Goal: Transaction & Acquisition: Book appointment/travel/reservation

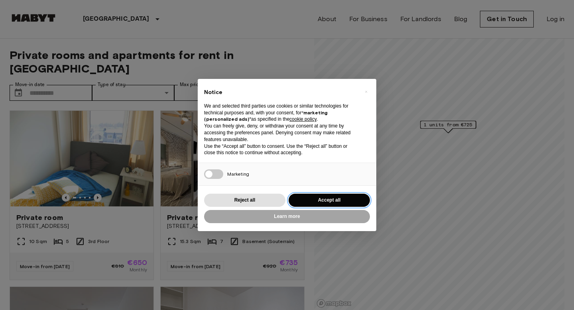
click at [325, 201] on button "Accept all" at bounding box center [329, 200] width 81 height 13
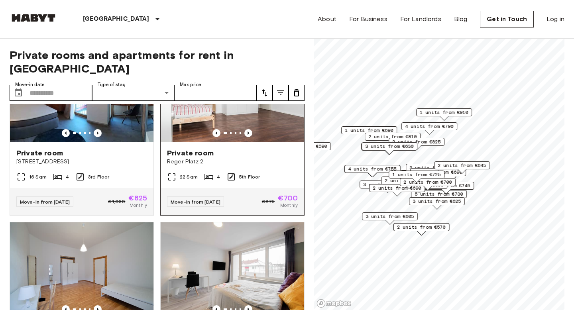
scroll to position [1298, 0]
click at [242, 158] on span "Reger Platz 2" at bounding box center [232, 162] width 131 height 8
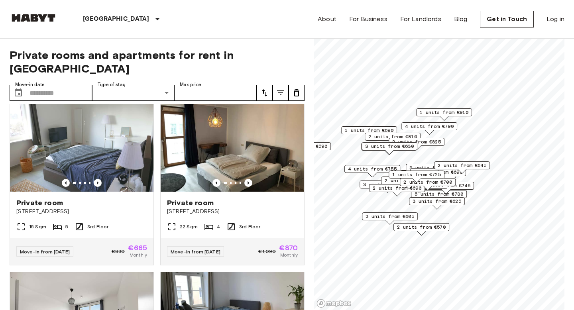
scroll to position [3372, 0]
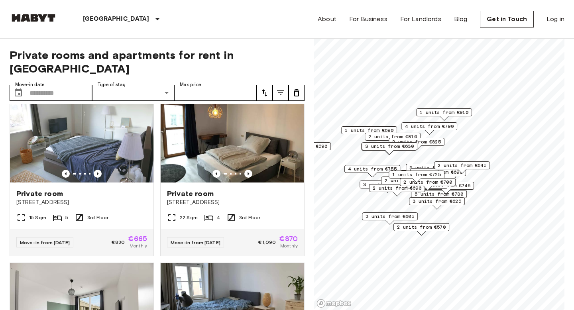
click at [355, 130] on span "1 units from €690" at bounding box center [369, 130] width 49 height 7
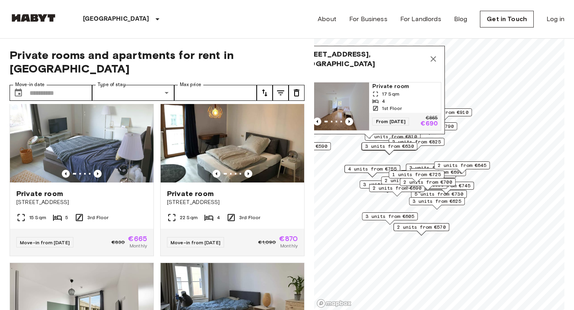
click at [430, 200] on span "3 units from €625" at bounding box center [437, 201] width 49 height 7
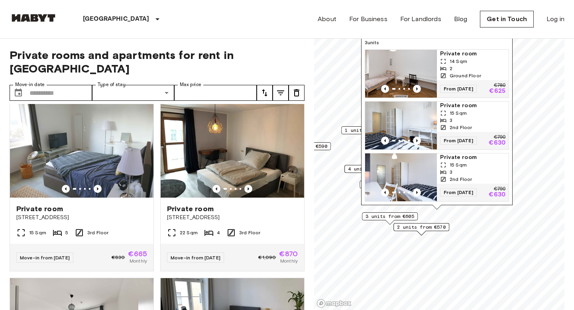
scroll to position [3354, 0]
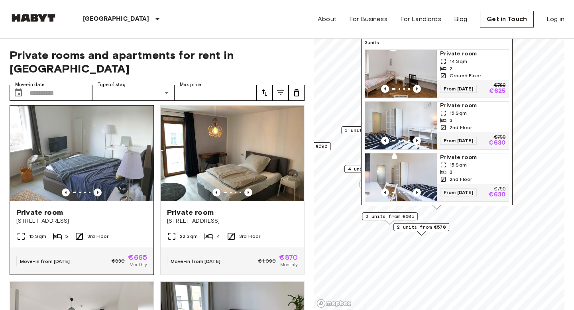
click at [96, 189] on icon "Previous image" at bounding box center [98, 193] width 8 height 8
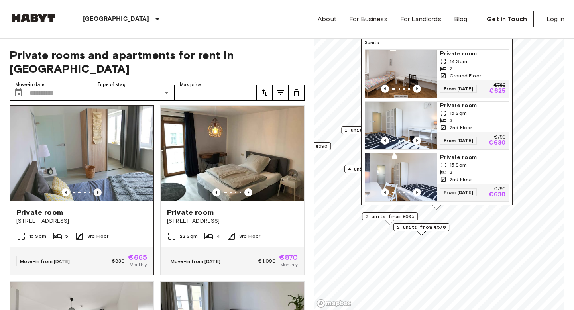
click at [96, 189] on icon "Previous image" at bounding box center [98, 193] width 8 height 8
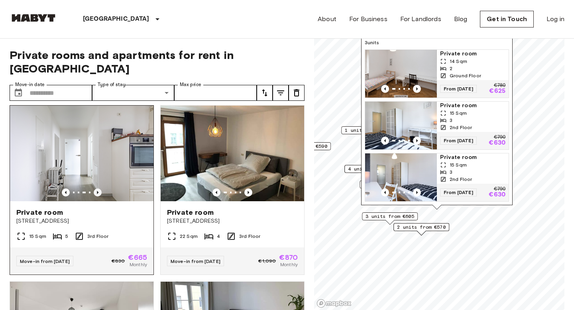
click at [96, 189] on icon "Previous image" at bounding box center [98, 193] width 8 height 8
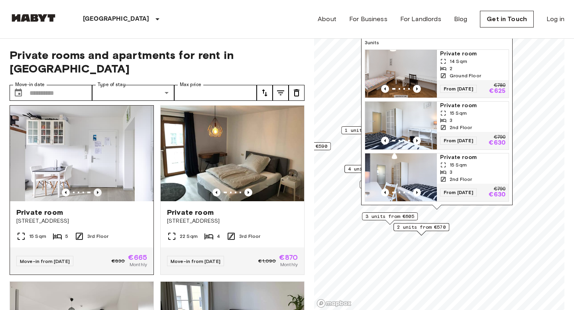
click at [96, 189] on icon "Previous image" at bounding box center [98, 193] width 8 height 8
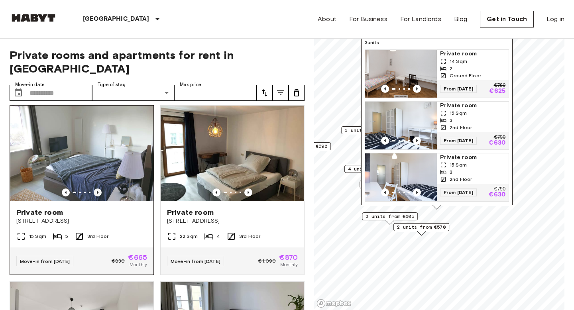
click at [96, 189] on icon "Previous image" at bounding box center [98, 193] width 8 height 8
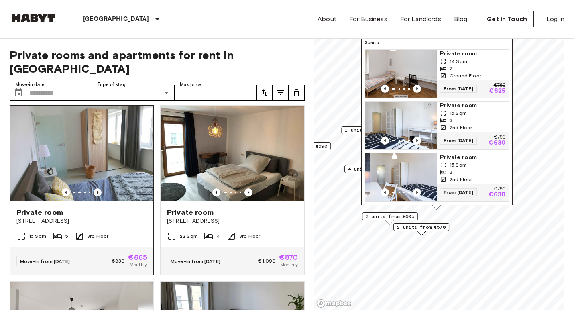
click at [96, 189] on icon "Previous image" at bounding box center [98, 193] width 8 height 8
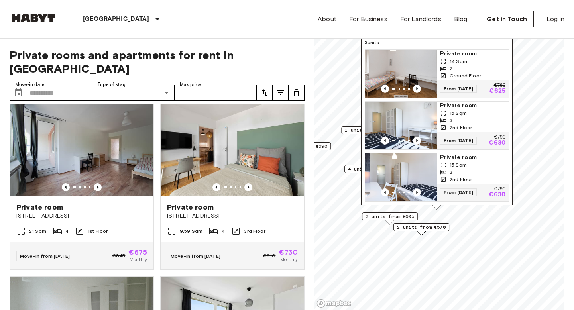
scroll to position [4065, 0]
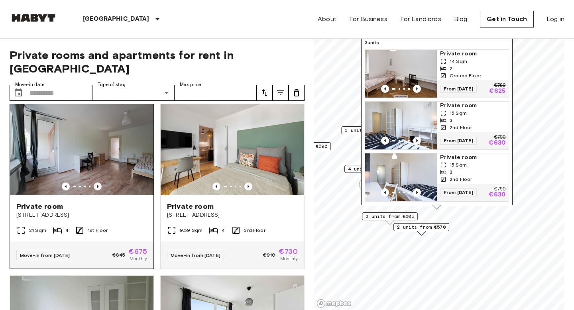
click at [98, 183] on icon "Previous image" at bounding box center [98, 187] width 8 height 8
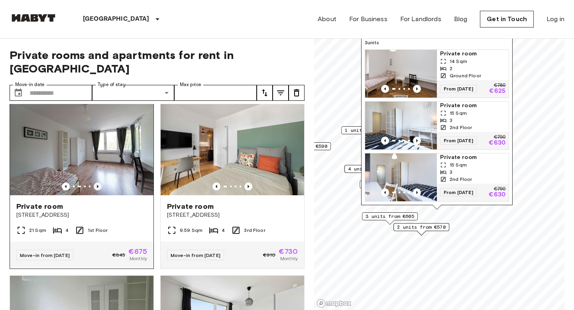
click at [98, 183] on icon "Previous image" at bounding box center [98, 187] width 8 height 8
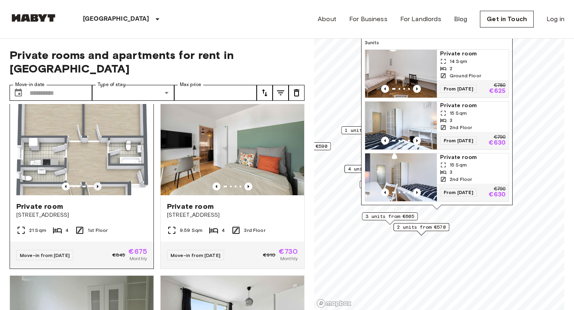
click at [98, 183] on icon "Previous image" at bounding box center [98, 187] width 8 height 8
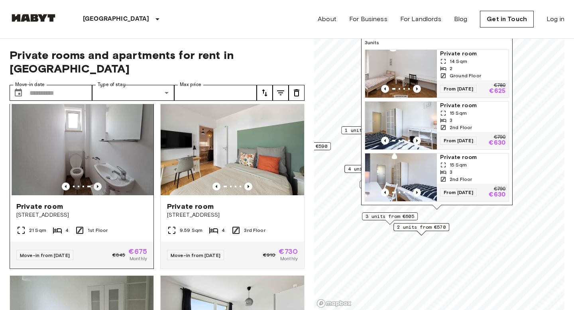
click at [98, 183] on icon "Previous image" at bounding box center [98, 187] width 8 height 8
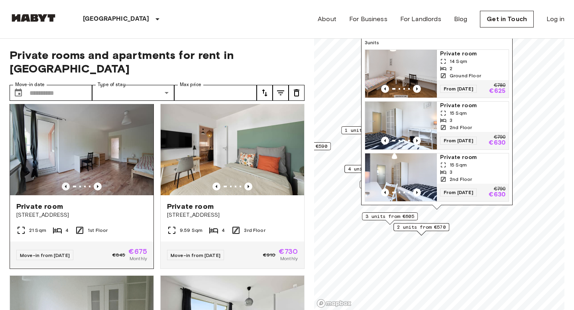
click at [64, 183] on icon "Previous image" at bounding box center [66, 187] width 8 height 8
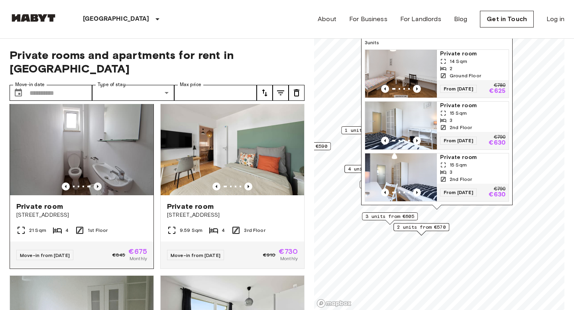
click at [96, 183] on icon "Previous image" at bounding box center [98, 187] width 8 height 8
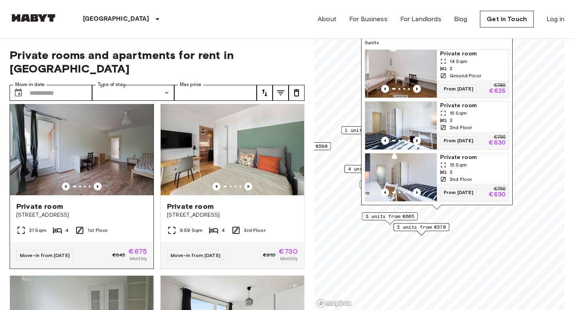
click at [62, 183] on icon "Previous image" at bounding box center [66, 187] width 8 height 8
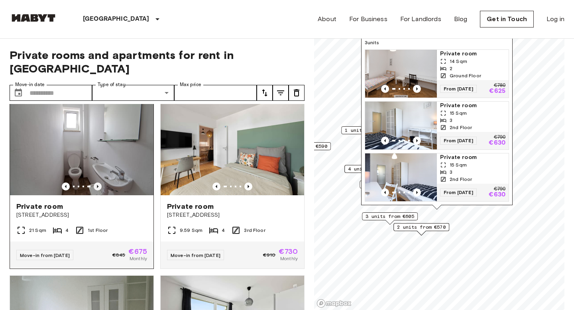
click at [97, 183] on icon "Previous image" at bounding box center [98, 187] width 8 height 8
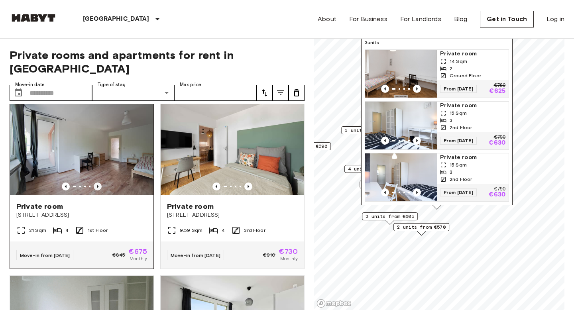
click at [97, 183] on icon "Previous image" at bounding box center [98, 187] width 8 height 8
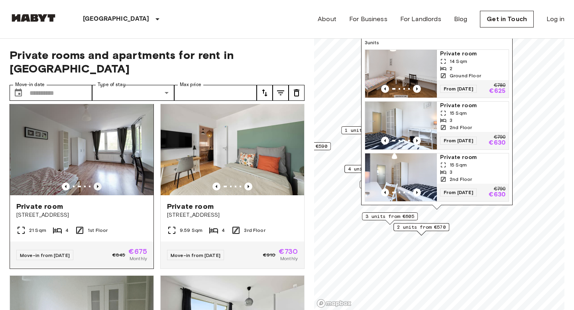
click at [97, 183] on icon "Previous image" at bounding box center [98, 187] width 8 height 8
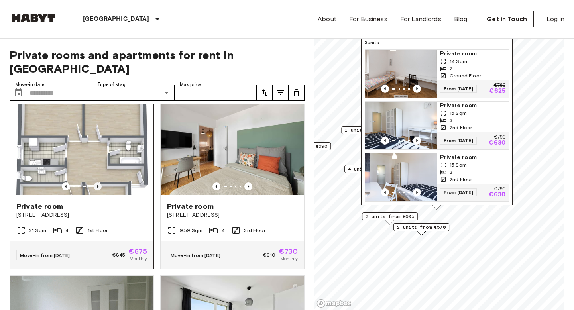
click at [97, 183] on icon "Previous image" at bounding box center [98, 187] width 8 height 8
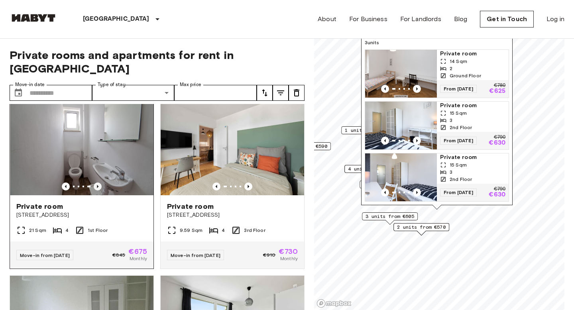
click at [97, 183] on icon "Previous image" at bounding box center [98, 187] width 8 height 8
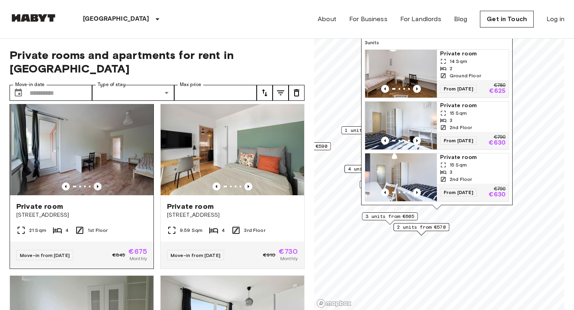
click at [97, 183] on icon "Previous image" at bounding box center [98, 187] width 8 height 8
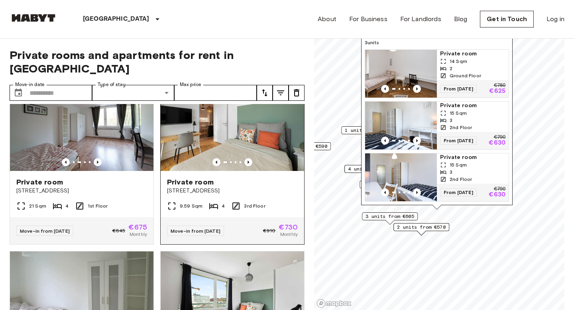
scroll to position [4108, 0]
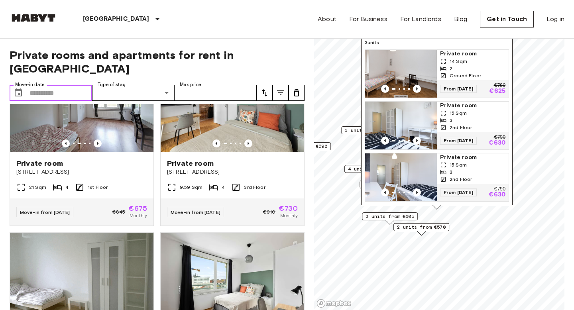
click at [61, 85] on input "Move-in date" at bounding box center [61, 93] width 63 height 16
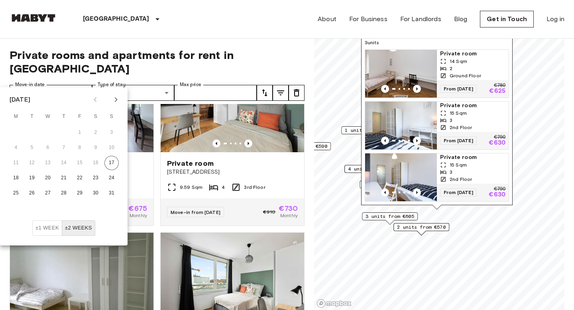
click at [113, 93] on button "Next month" at bounding box center [116, 100] width 14 height 14
click at [49, 165] on button "17" at bounding box center [48, 163] width 14 height 14
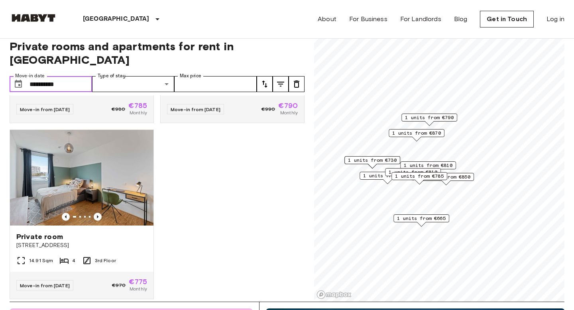
scroll to position [6, 0]
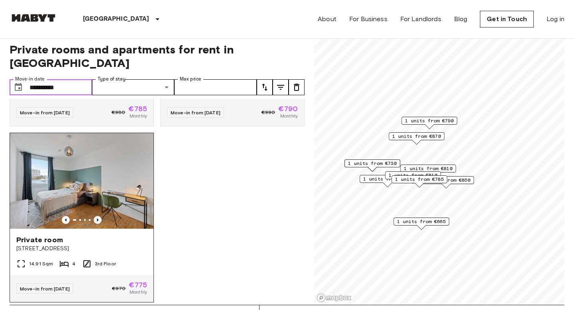
click at [98, 216] on icon "Previous image" at bounding box center [98, 220] width 8 height 8
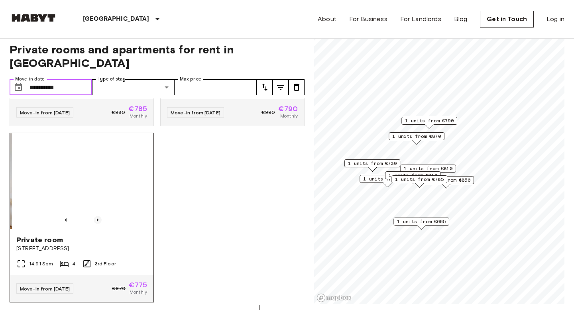
click at [98, 216] on icon "Previous image" at bounding box center [98, 220] width 8 height 8
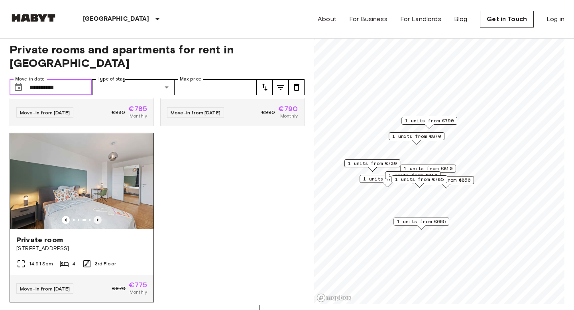
click at [98, 216] on icon "Previous image" at bounding box center [98, 220] width 8 height 8
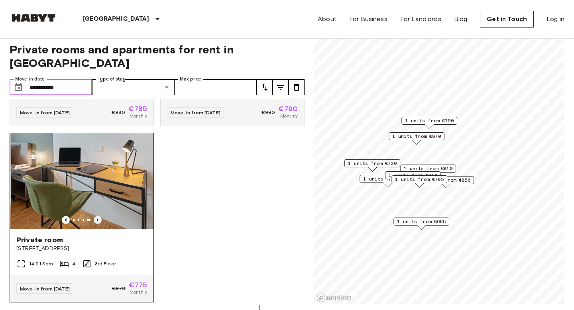
click at [98, 216] on icon "Previous image" at bounding box center [98, 220] width 8 height 8
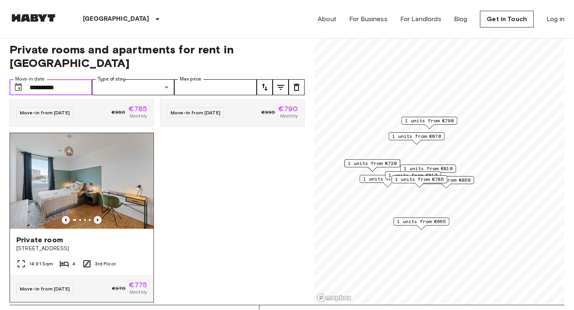
click at [98, 216] on icon "Previous image" at bounding box center [98, 220] width 8 height 8
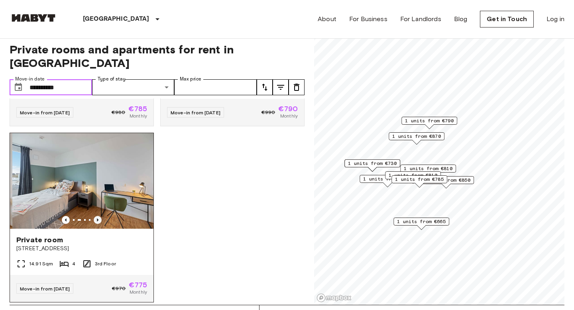
click at [98, 216] on icon "Previous image" at bounding box center [98, 220] width 8 height 8
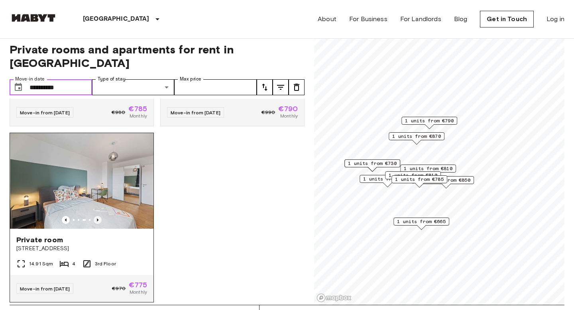
click at [98, 216] on icon "Previous image" at bounding box center [98, 220] width 8 height 8
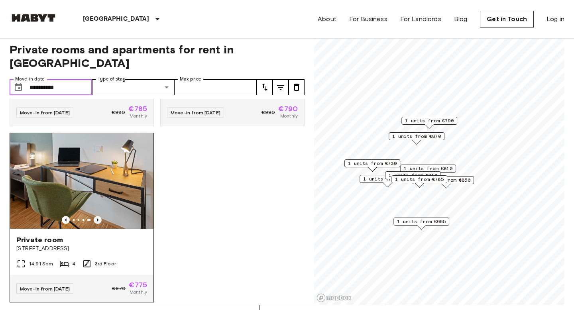
click at [98, 216] on icon "Previous image" at bounding box center [98, 220] width 8 height 8
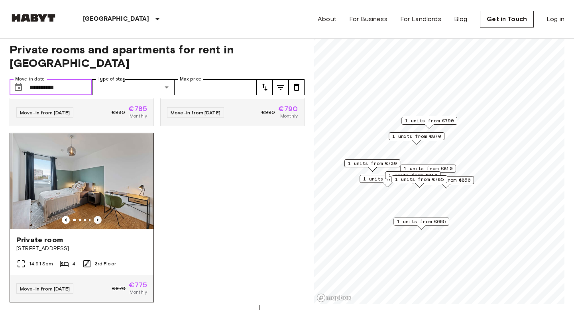
click at [98, 216] on icon "Previous image" at bounding box center [98, 220] width 8 height 8
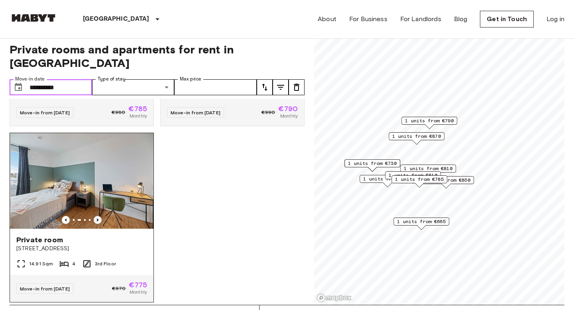
click at [98, 216] on icon "Previous image" at bounding box center [98, 220] width 8 height 8
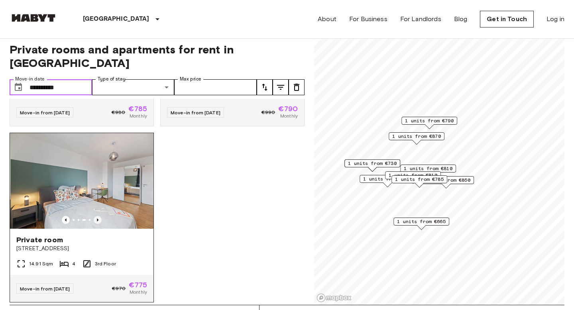
click at [98, 216] on icon "Previous image" at bounding box center [98, 220] width 8 height 8
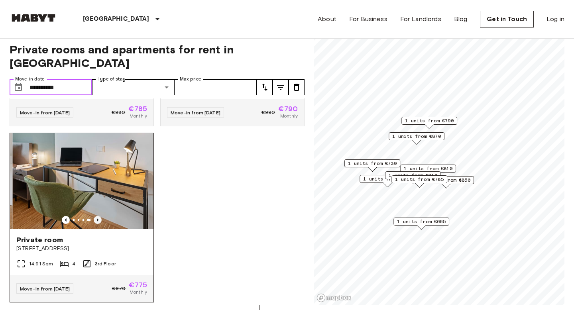
click at [98, 216] on icon "Previous image" at bounding box center [98, 220] width 8 height 8
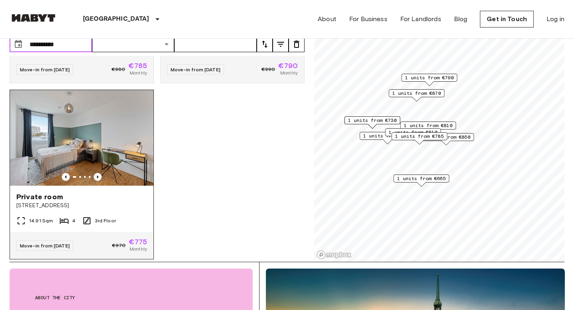
scroll to position [0, 0]
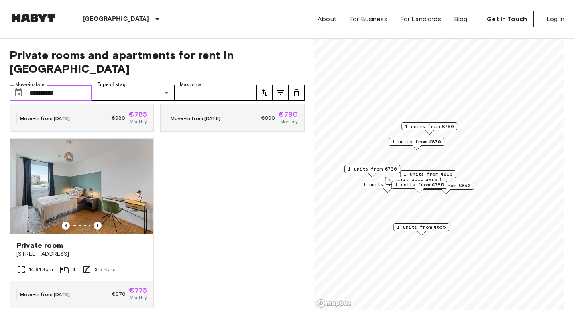
click at [80, 85] on input "**********" at bounding box center [61, 93] width 63 height 16
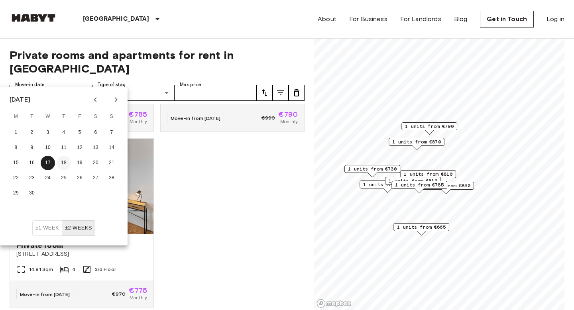
click at [65, 162] on button "18" at bounding box center [64, 163] width 14 height 14
type input "**********"
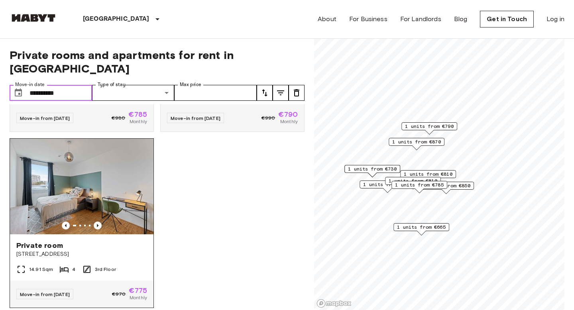
click at [105, 159] on img at bounding box center [82, 187] width 144 height 96
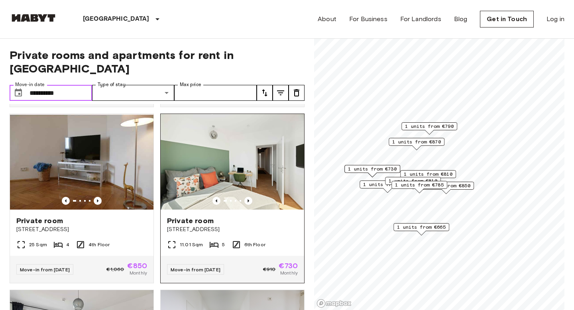
scroll to position [173, 0]
click at [248, 197] on icon "Previous image" at bounding box center [248, 201] width 8 height 8
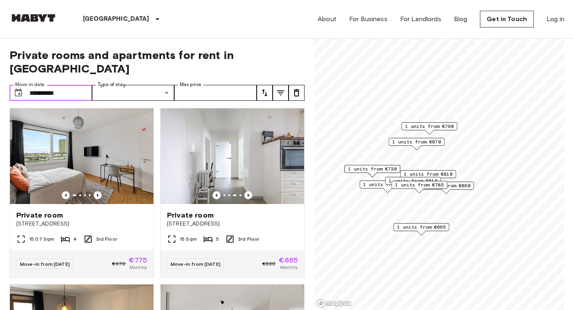
scroll to position [358, 0]
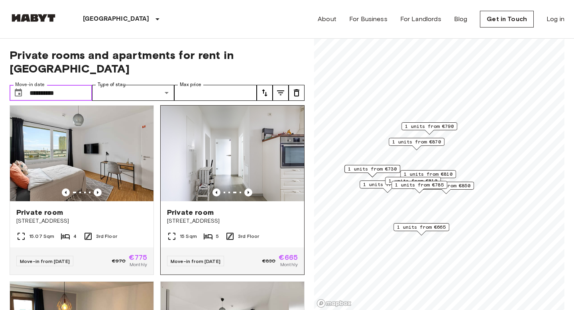
click at [256, 189] on div at bounding box center [233, 193] width 144 height 8
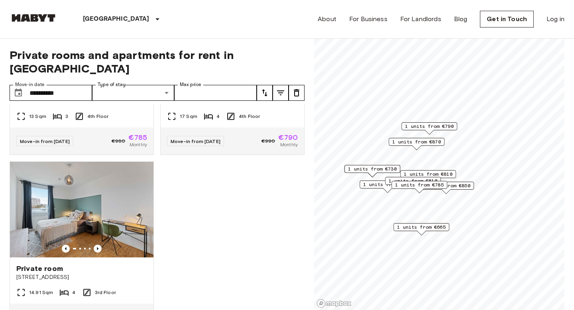
click at [185, 221] on div "Private room Fraunhoferstraße 10 17 Sqm 5 3rd Floor Move-in from 04 Sep 25 €1,0…" at bounding box center [153, 207] width 301 height 207
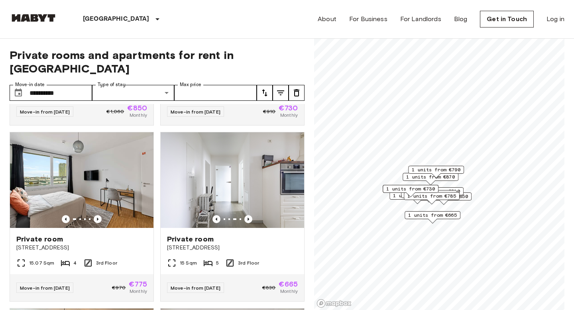
scroll to position [0, 0]
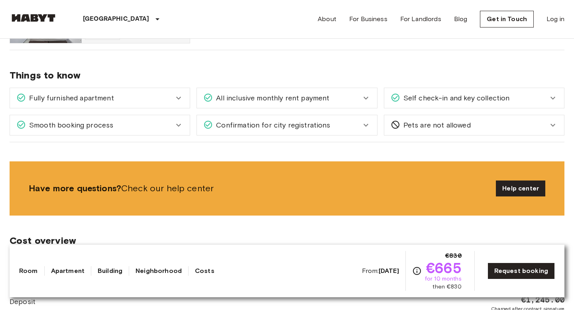
scroll to position [533, 0]
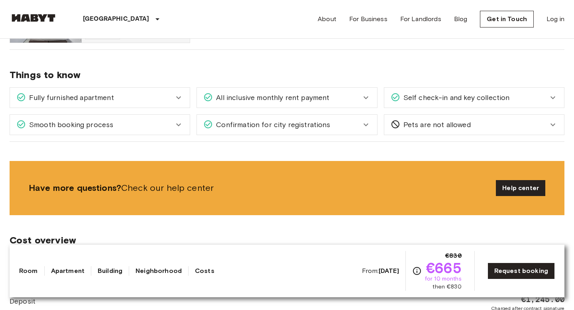
click at [174, 94] on icon at bounding box center [179, 98] width 10 height 10
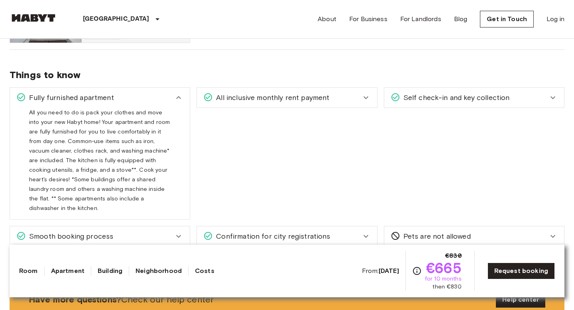
click at [300, 96] on span "All inclusive monthly rent payment" at bounding box center [271, 98] width 116 height 10
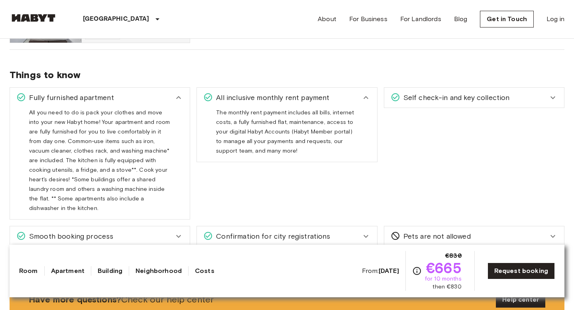
click at [427, 96] on span "Self check-in and key collection" at bounding box center [455, 98] width 110 height 10
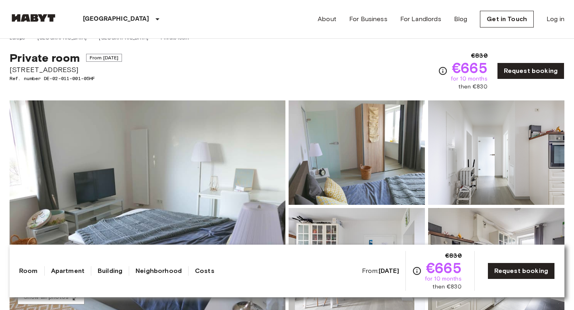
scroll to position [12, 0]
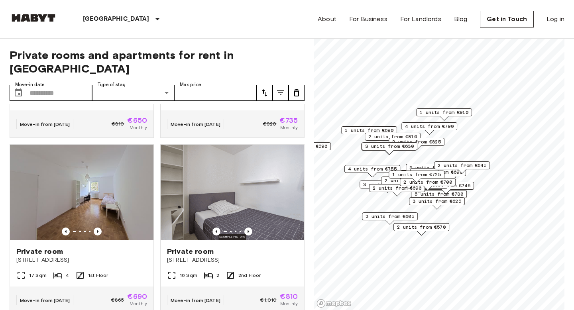
scroll to position [142, 0]
click at [50, 85] on input "Move-in date" at bounding box center [61, 93] width 63 height 16
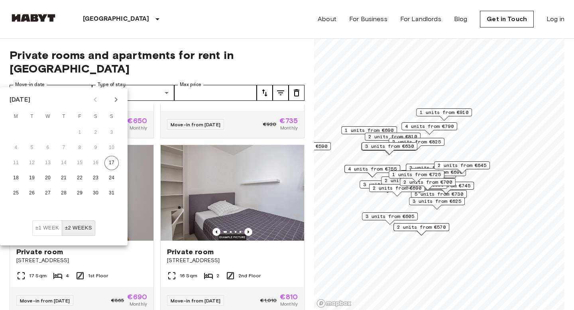
click at [114, 97] on icon "Next month" at bounding box center [116, 100] width 10 height 10
click at [21, 132] on button "1" at bounding box center [16, 133] width 14 height 14
type input "**********"
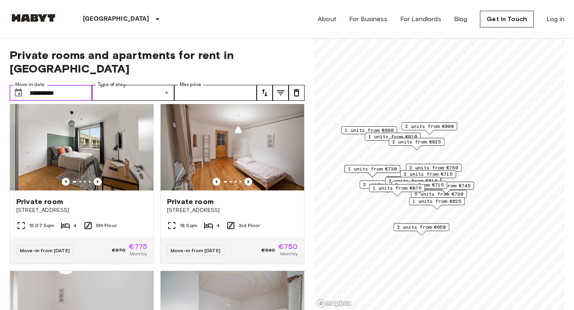
scroll to position [696, 0]
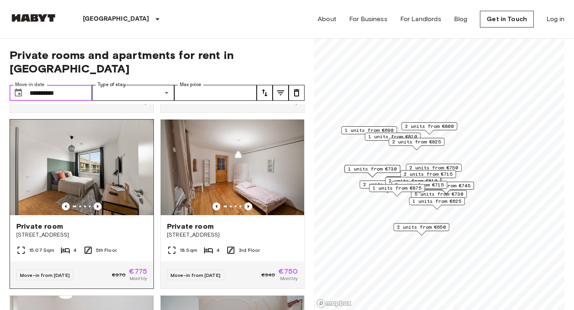
click at [97, 203] on icon "Previous image" at bounding box center [98, 207] width 8 height 8
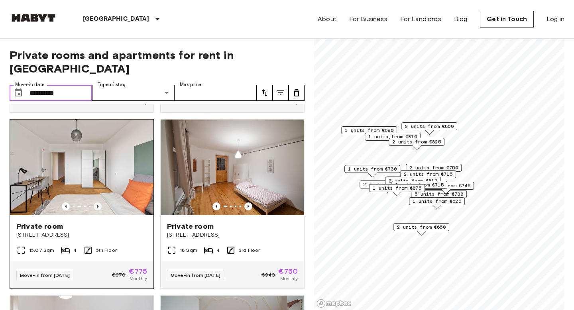
click at [97, 203] on icon "Previous image" at bounding box center [98, 207] width 8 height 8
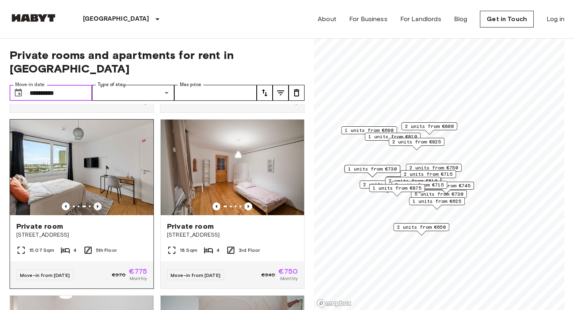
click at [97, 203] on icon "Previous image" at bounding box center [98, 207] width 8 height 8
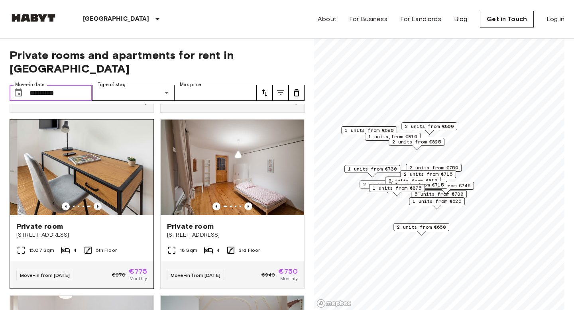
click at [97, 203] on icon "Previous image" at bounding box center [98, 207] width 8 height 8
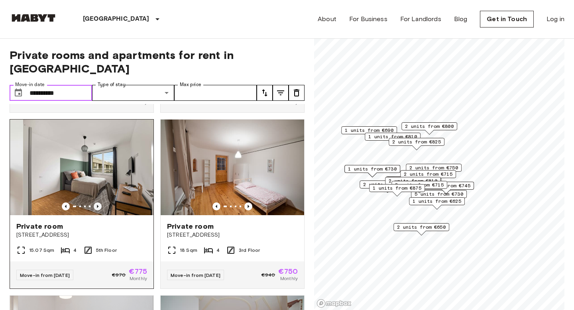
click at [97, 203] on icon "Previous image" at bounding box center [98, 207] width 8 height 8
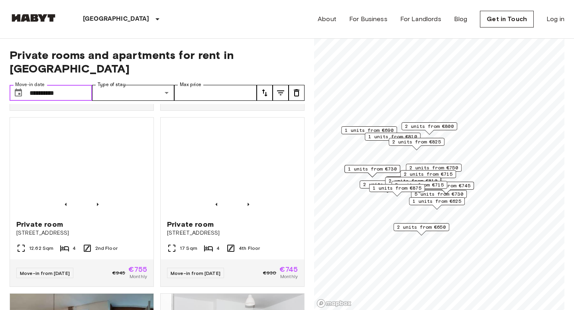
scroll to position [1066, 0]
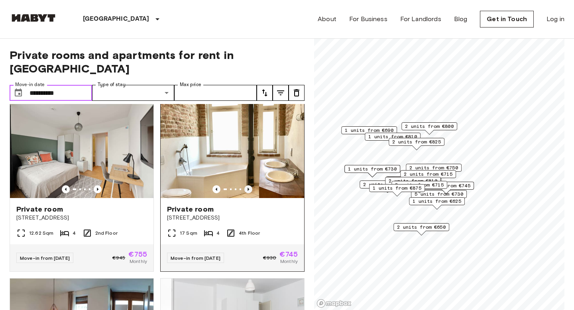
click at [248, 188] on icon "Previous image" at bounding box center [249, 189] width 2 height 3
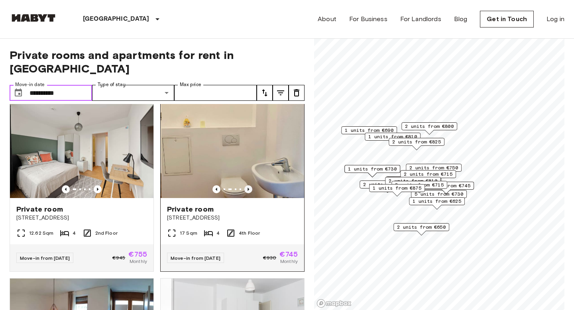
click at [248, 188] on icon "Previous image" at bounding box center [249, 189] width 2 height 3
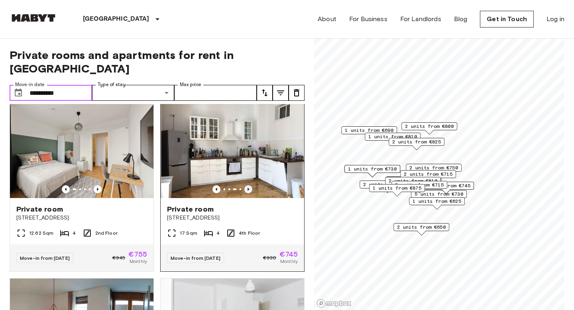
click at [248, 188] on icon "Previous image" at bounding box center [249, 189] width 2 height 3
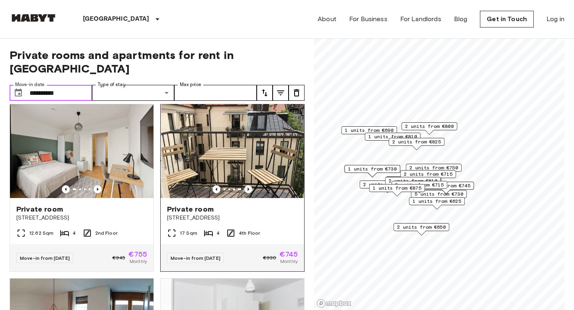
click at [248, 188] on icon "Previous image" at bounding box center [249, 189] width 2 height 3
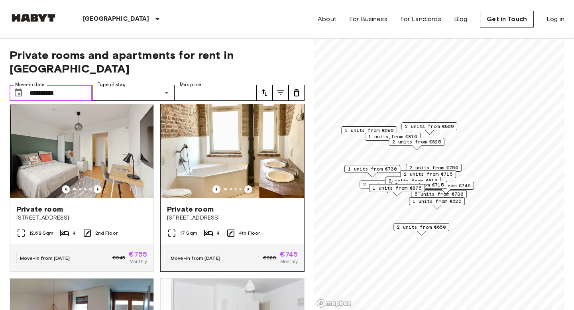
click at [248, 188] on icon "Previous image" at bounding box center [249, 189] width 2 height 3
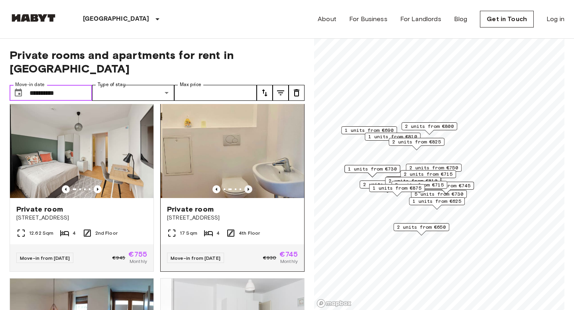
click at [248, 188] on icon "Previous image" at bounding box center [249, 189] width 2 height 3
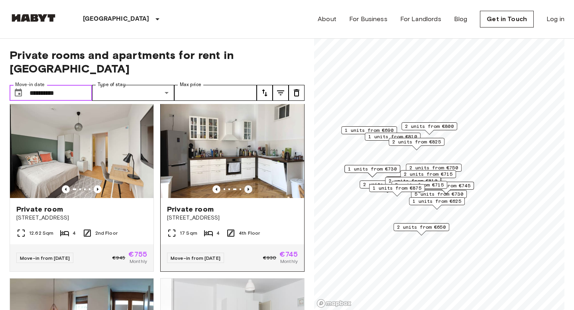
click at [248, 188] on icon "Previous image" at bounding box center [249, 189] width 2 height 3
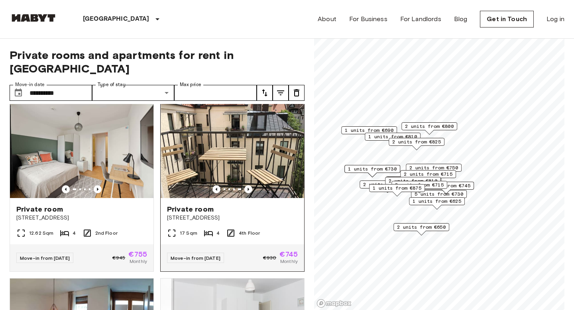
click at [246, 214] on span "Regerplatz 2" at bounding box center [232, 218] width 131 height 8
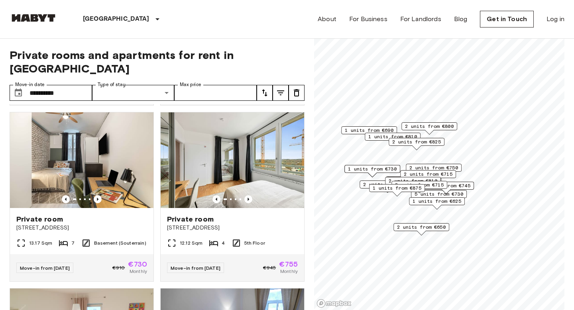
scroll to position [1586, 0]
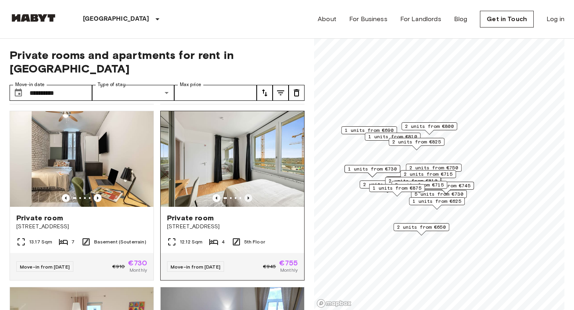
click at [247, 194] on icon "Previous image" at bounding box center [248, 198] width 8 height 8
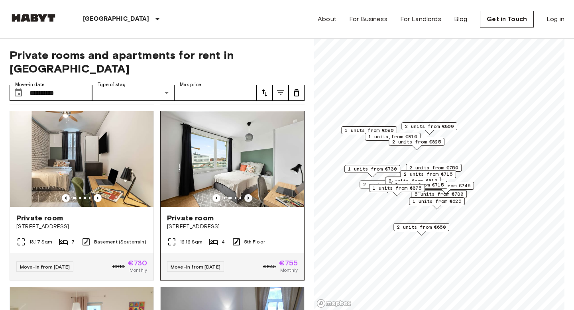
click at [247, 194] on icon "Previous image" at bounding box center [248, 198] width 8 height 8
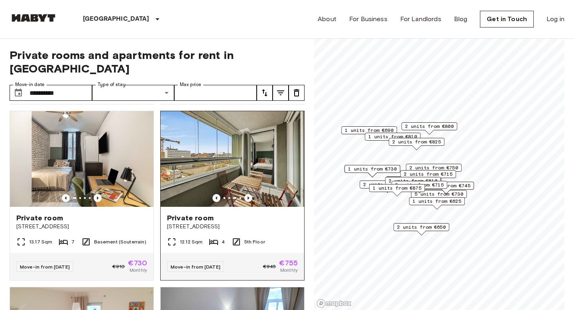
click at [247, 194] on icon "Previous image" at bounding box center [248, 198] width 8 height 8
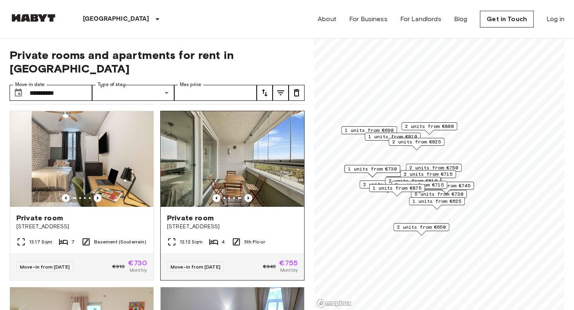
click at [247, 194] on icon "Previous image" at bounding box center [248, 198] width 8 height 8
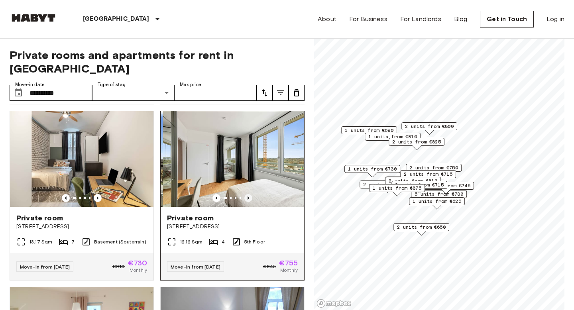
click at [247, 194] on icon "Previous image" at bounding box center [248, 198] width 8 height 8
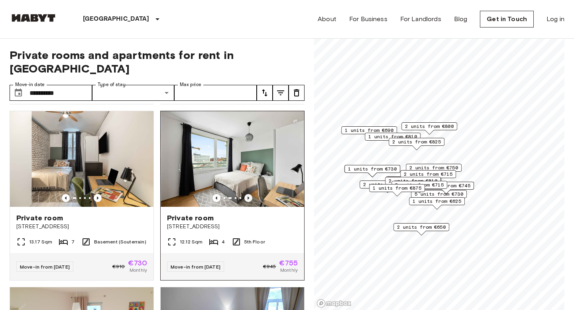
click at [247, 194] on icon "Previous image" at bounding box center [248, 198] width 8 height 8
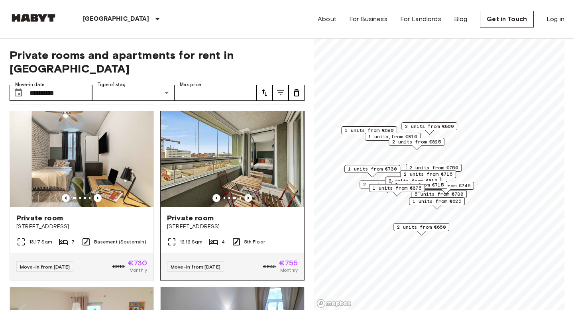
click at [247, 194] on icon "Previous image" at bounding box center [248, 198] width 8 height 8
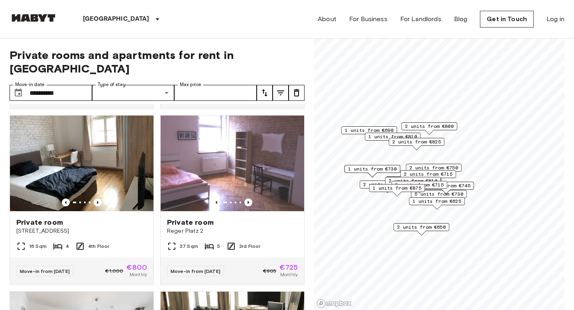
scroll to position [2105, 0]
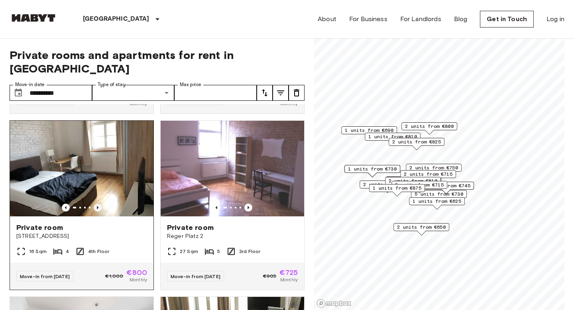
click at [96, 204] on icon "Previous image" at bounding box center [98, 208] width 8 height 8
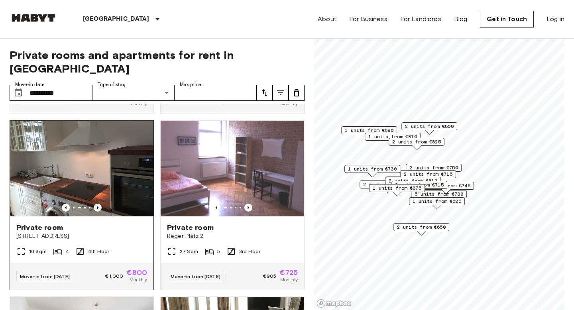
click at [96, 204] on icon "Previous image" at bounding box center [98, 208] width 8 height 8
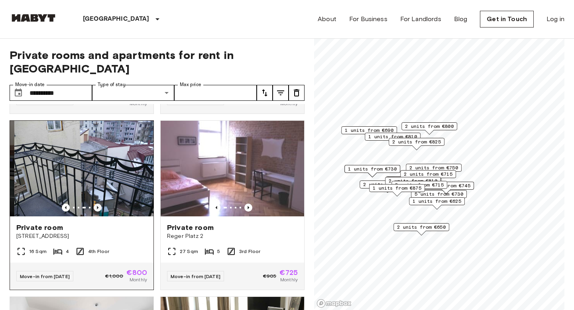
click at [96, 204] on icon "Previous image" at bounding box center [98, 208] width 8 height 8
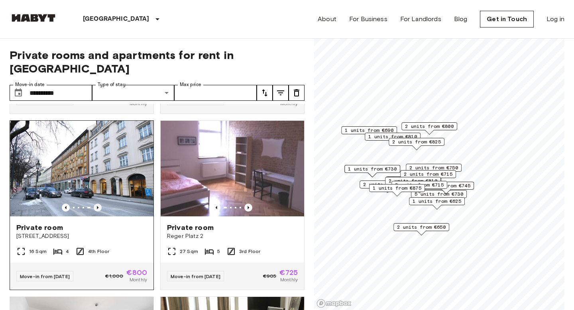
click at [96, 204] on icon "Previous image" at bounding box center [98, 208] width 8 height 8
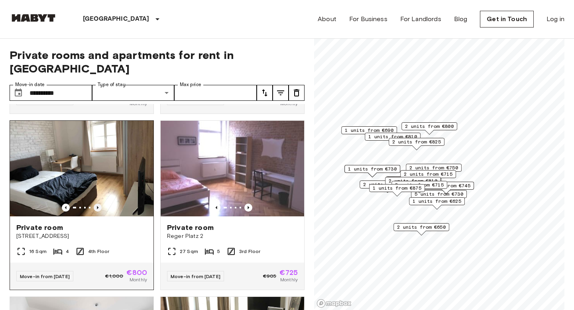
click at [96, 204] on icon "Previous image" at bounding box center [98, 208] width 8 height 8
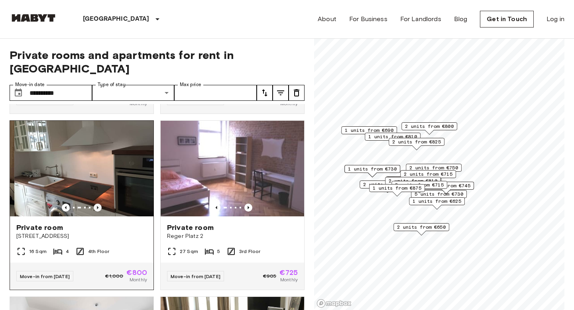
click at [96, 204] on icon "Previous image" at bounding box center [98, 208] width 8 height 8
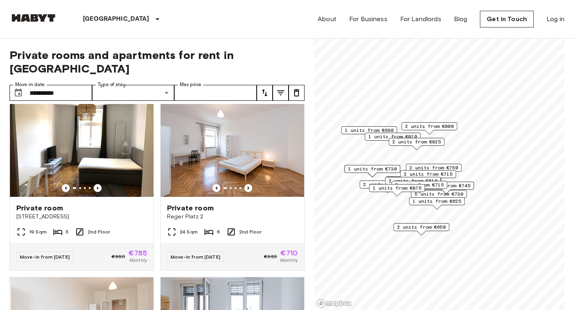
scroll to position [2483, 0]
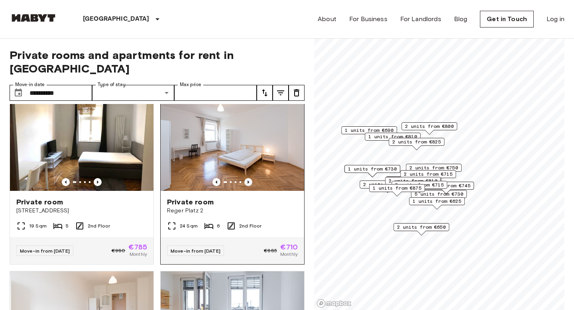
click at [248, 181] on icon "Previous image" at bounding box center [249, 182] width 2 height 3
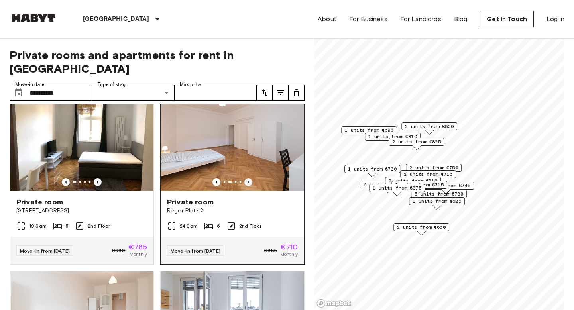
click at [248, 181] on icon "Previous image" at bounding box center [249, 182] width 2 height 3
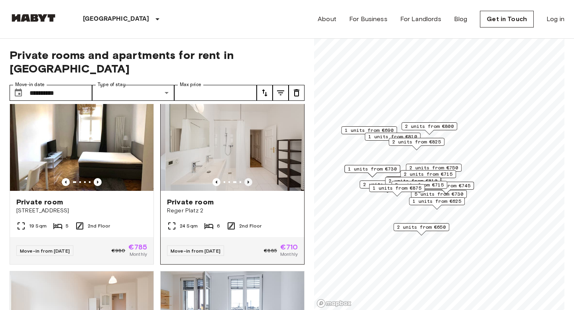
click at [248, 181] on icon "Previous image" at bounding box center [249, 182] width 2 height 3
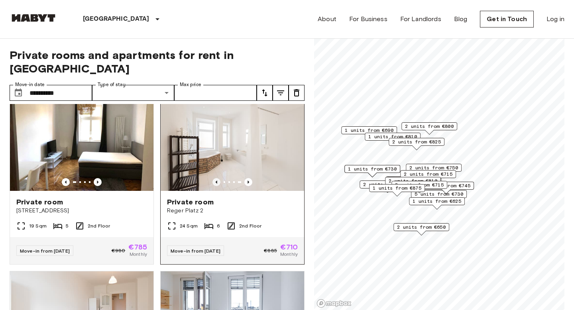
click at [216, 178] on icon "Previous image" at bounding box center [217, 182] width 8 height 8
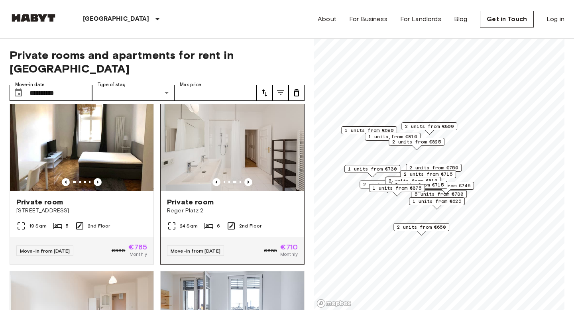
click at [247, 207] on span "Reger Platz 2" at bounding box center [232, 211] width 131 height 8
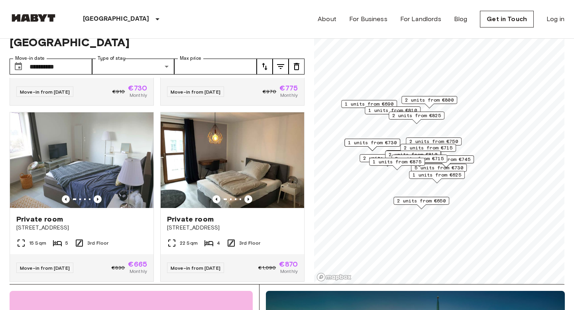
scroll to position [0, 0]
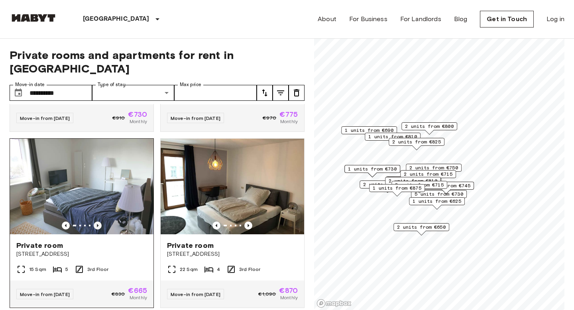
click at [94, 222] on icon "Previous image" at bounding box center [98, 226] width 8 height 8
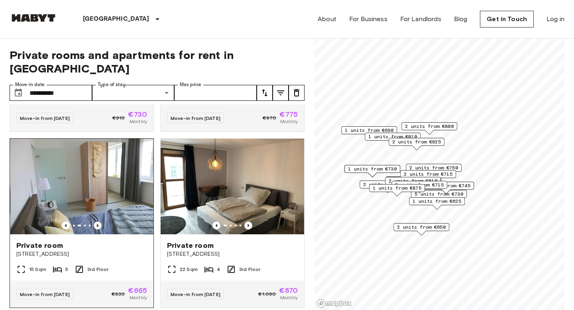
click at [94, 222] on icon "Previous image" at bounding box center [98, 226] width 8 height 8
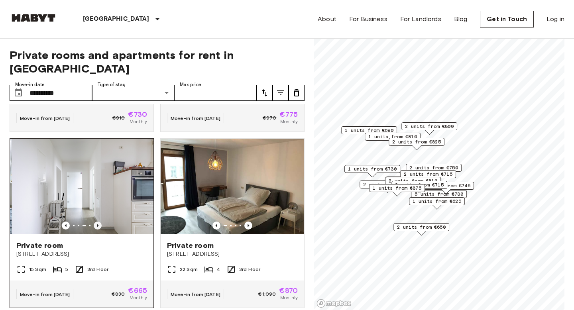
click at [94, 222] on icon "Previous image" at bounding box center [98, 226] width 8 height 8
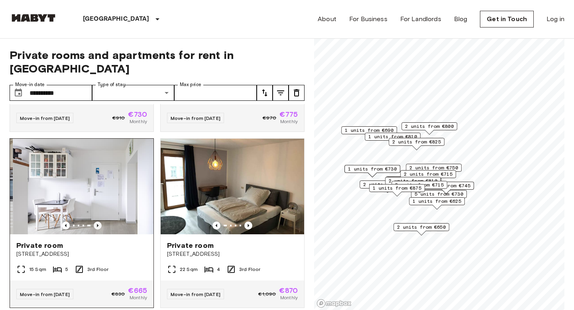
click at [94, 222] on icon "Previous image" at bounding box center [98, 226] width 8 height 8
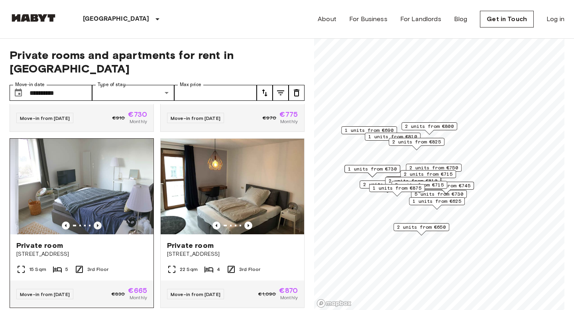
click at [94, 222] on icon "Previous image" at bounding box center [98, 226] width 8 height 8
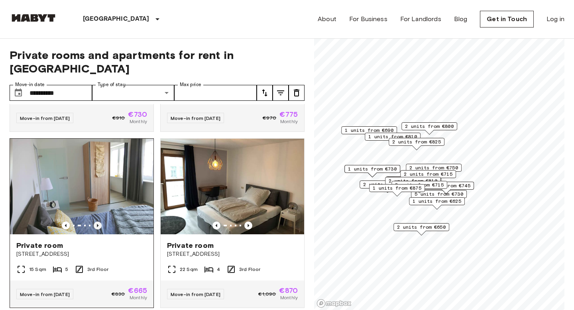
click at [94, 222] on icon "Previous image" at bounding box center [98, 226] width 8 height 8
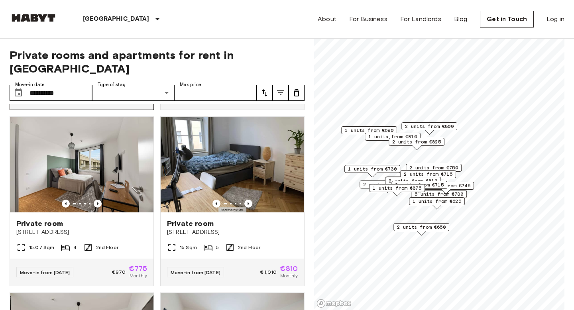
scroll to position [3520, 0]
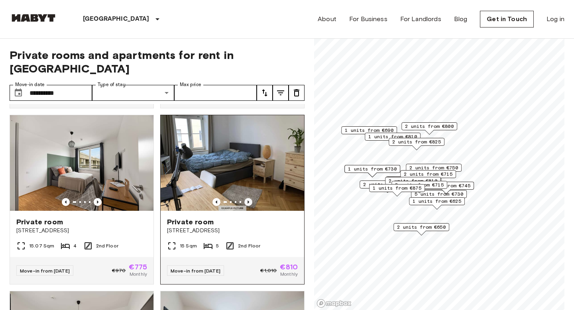
click at [247, 198] on icon "Previous image" at bounding box center [248, 202] width 8 height 8
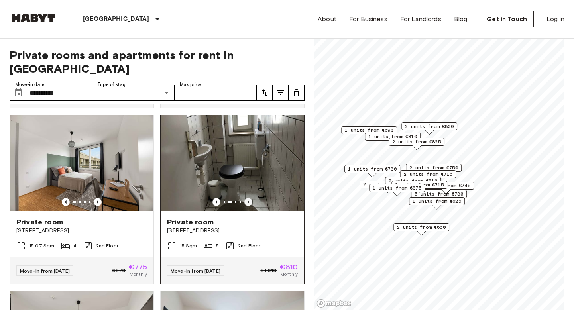
click at [247, 198] on icon "Previous image" at bounding box center [248, 202] width 8 height 8
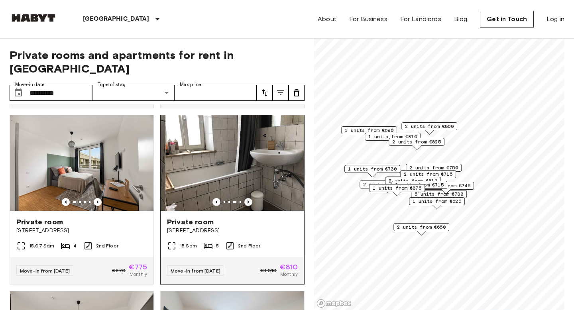
click at [247, 198] on icon "Previous image" at bounding box center [248, 202] width 8 height 8
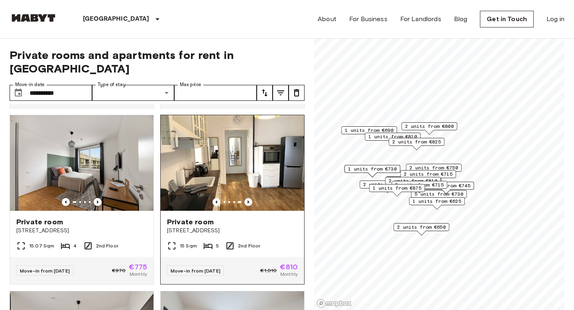
click at [247, 198] on icon "Previous image" at bounding box center [248, 202] width 8 height 8
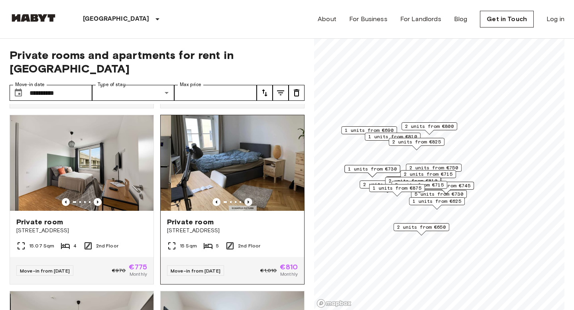
click at [247, 198] on icon "Previous image" at bounding box center [248, 202] width 8 height 8
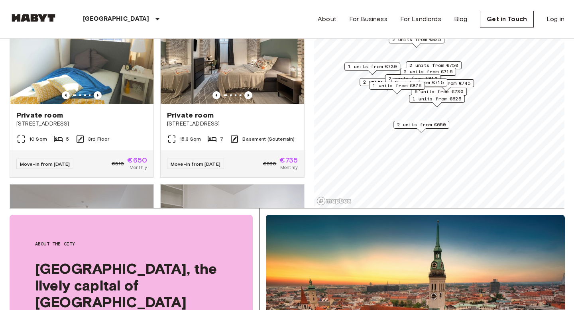
scroll to position [0, 0]
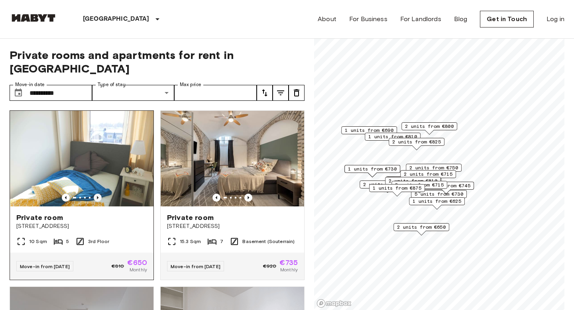
click at [96, 194] on icon "Previous image" at bounding box center [98, 198] width 8 height 8
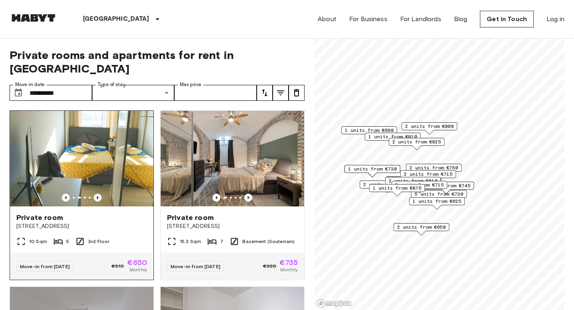
click at [96, 194] on icon "Previous image" at bounding box center [98, 198] width 8 height 8
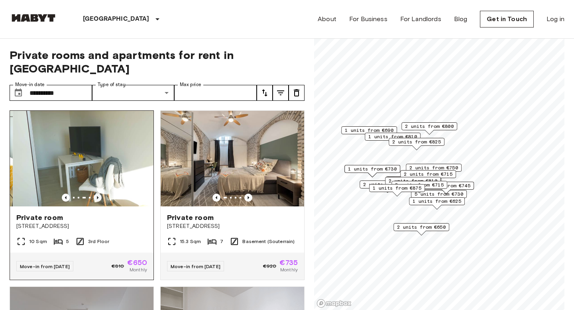
click at [96, 194] on icon "Previous image" at bounding box center [98, 198] width 8 height 8
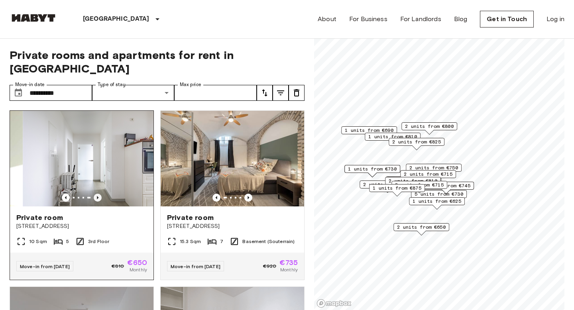
click at [96, 194] on icon "Previous image" at bounding box center [98, 198] width 8 height 8
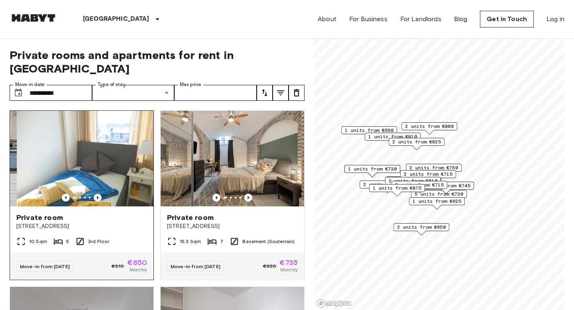
click at [96, 194] on icon "Previous image" at bounding box center [98, 198] width 8 height 8
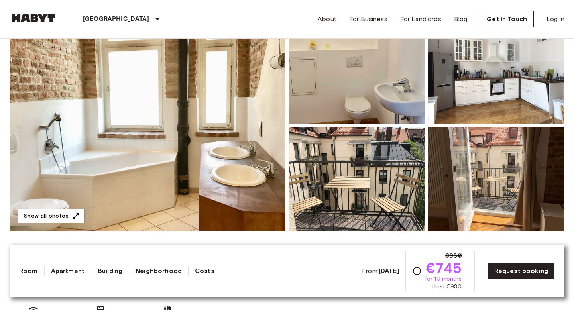
scroll to position [101, 0]
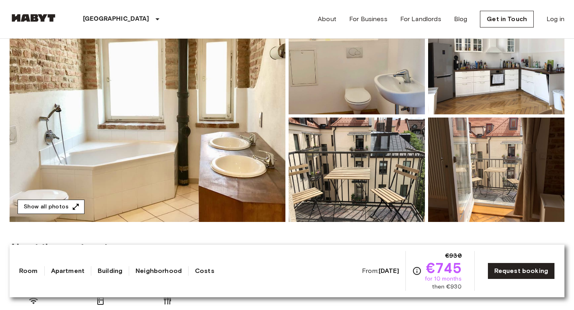
click at [73, 207] on icon "button" at bounding box center [76, 207] width 8 height 8
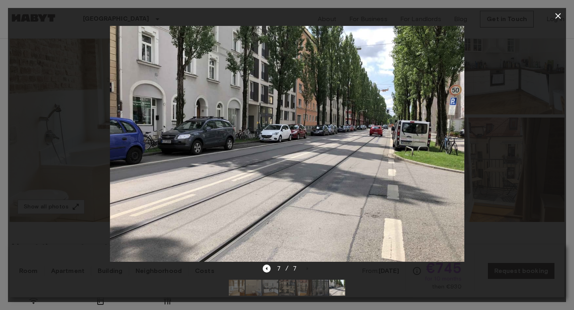
click at [552, 20] on button "button" at bounding box center [558, 16] width 16 height 16
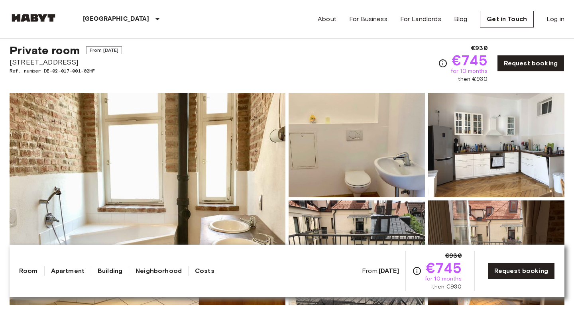
scroll to position [0, 0]
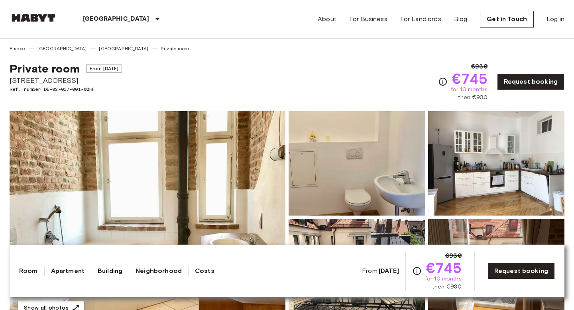
click at [28, 271] on link "Room" at bounding box center [28, 271] width 19 height 10
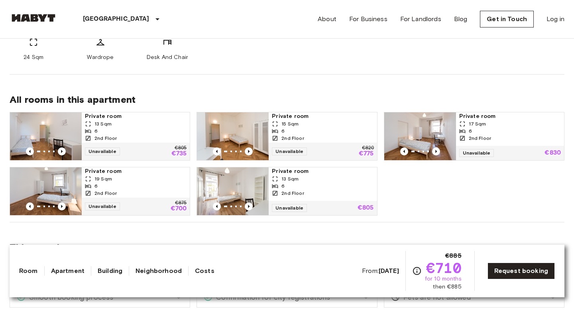
scroll to position [374, 0]
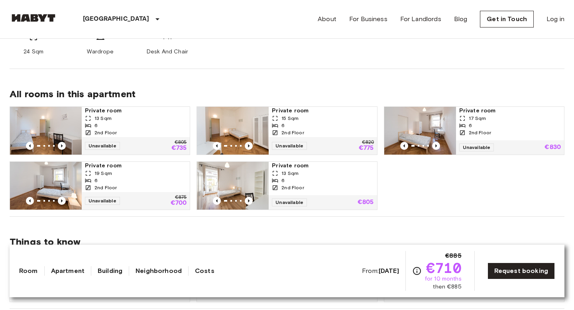
click at [131, 178] on div "6" at bounding box center [136, 180] width 102 height 7
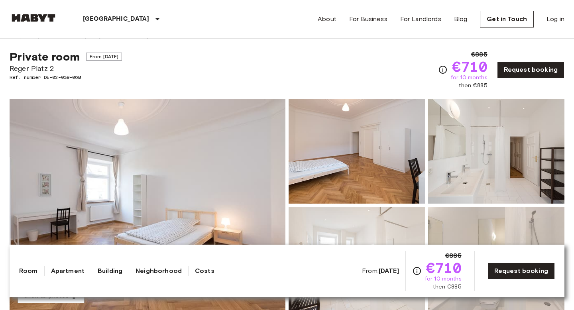
scroll to position [6, 0]
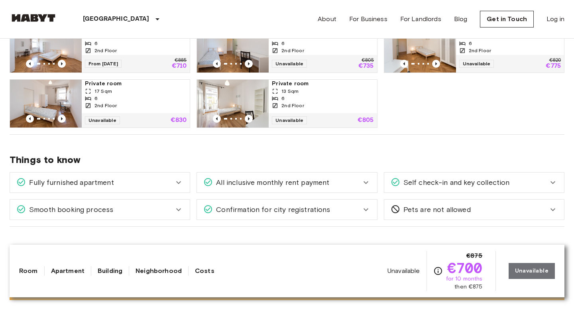
scroll to position [432, 0]
